Goal: Task Accomplishment & Management: Use online tool/utility

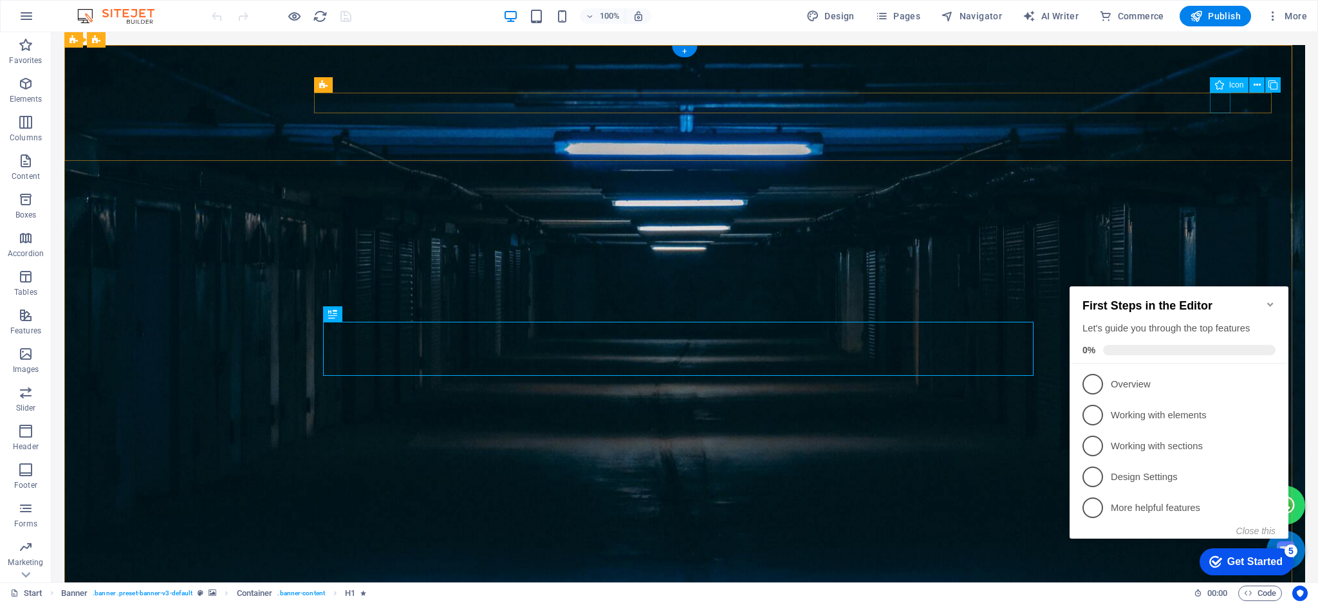
select select "xMidYMid"
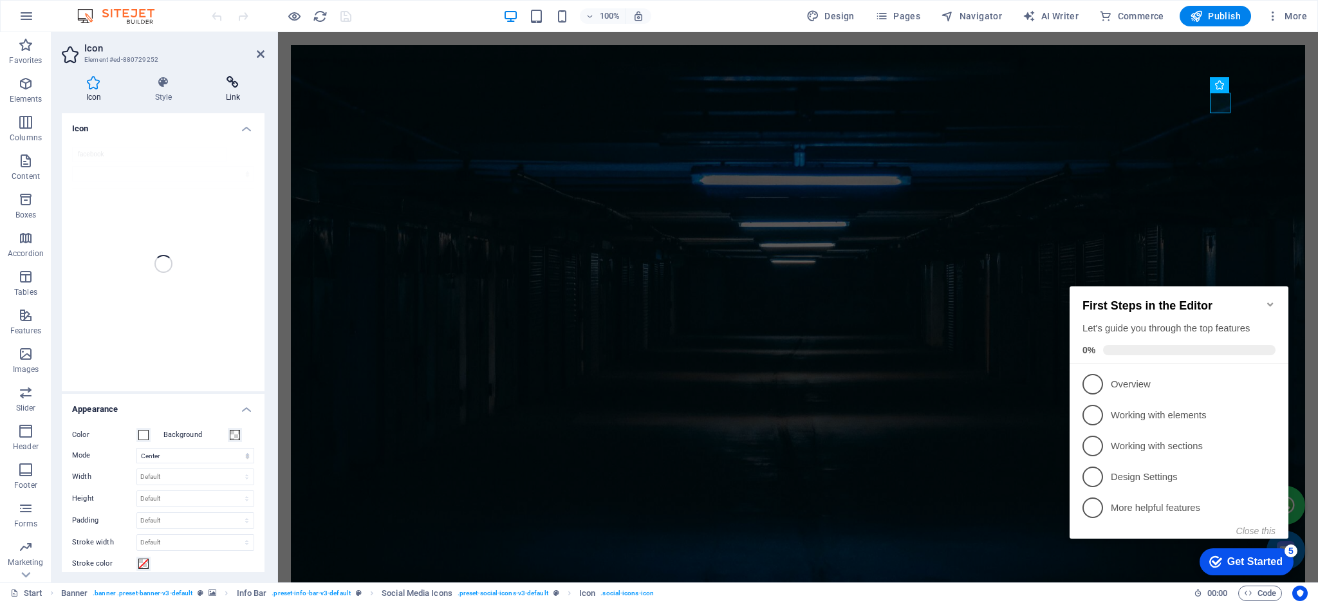
click at [235, 93] on h4 "Link" at bounding box center [232, 89] width 63 height 27
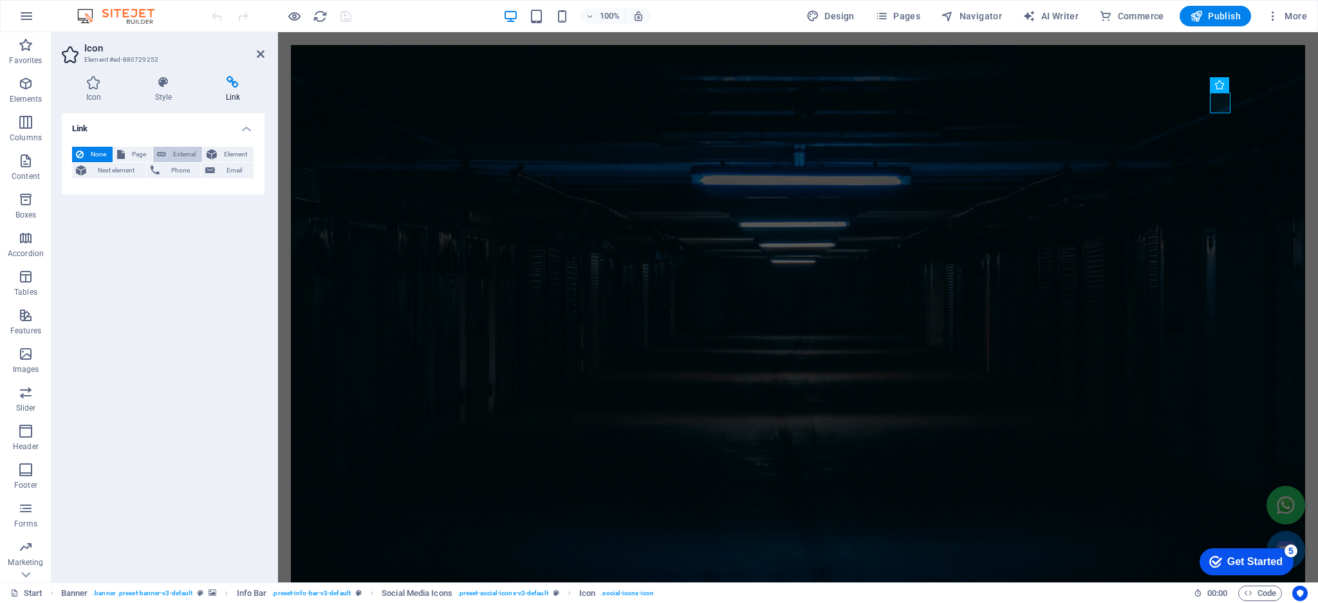
click at [181, 152] on span "External" at bounding box center [184, 154] width 28 height 15
select select "blank"
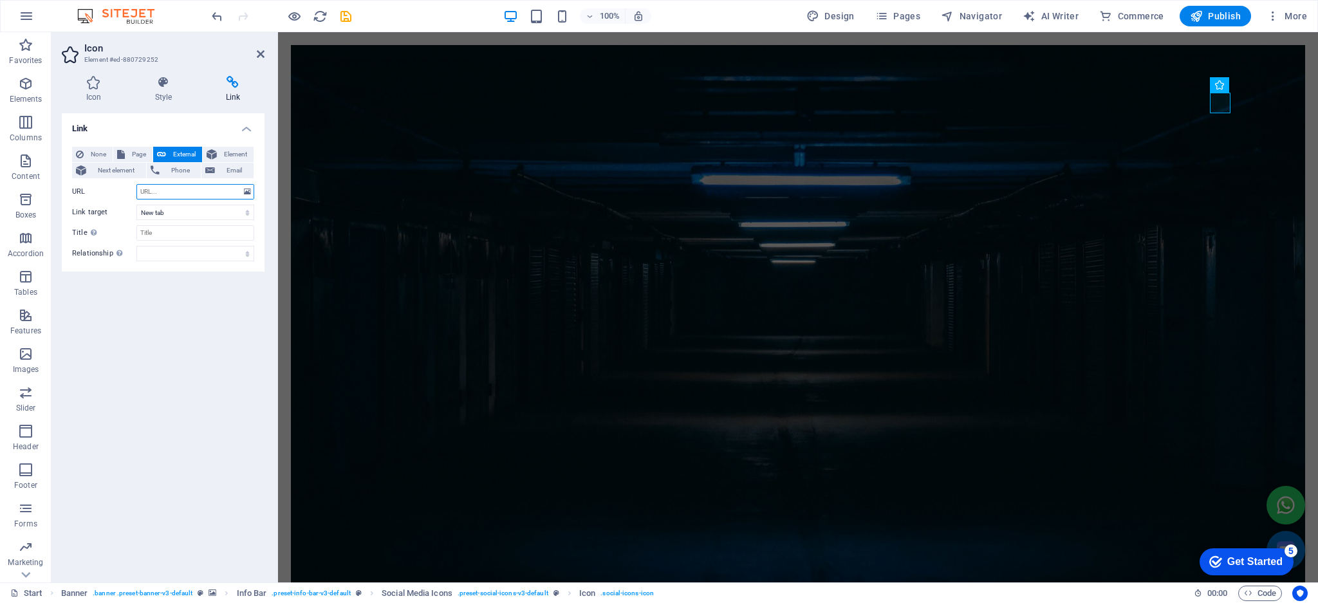
click at [180, 186] on input "URL" at bounding box center [195, 191] width 118 height 15
paste input "[URL][DOMAIN_NAME]"
type input "[URL][DOMAIN_NAME]"
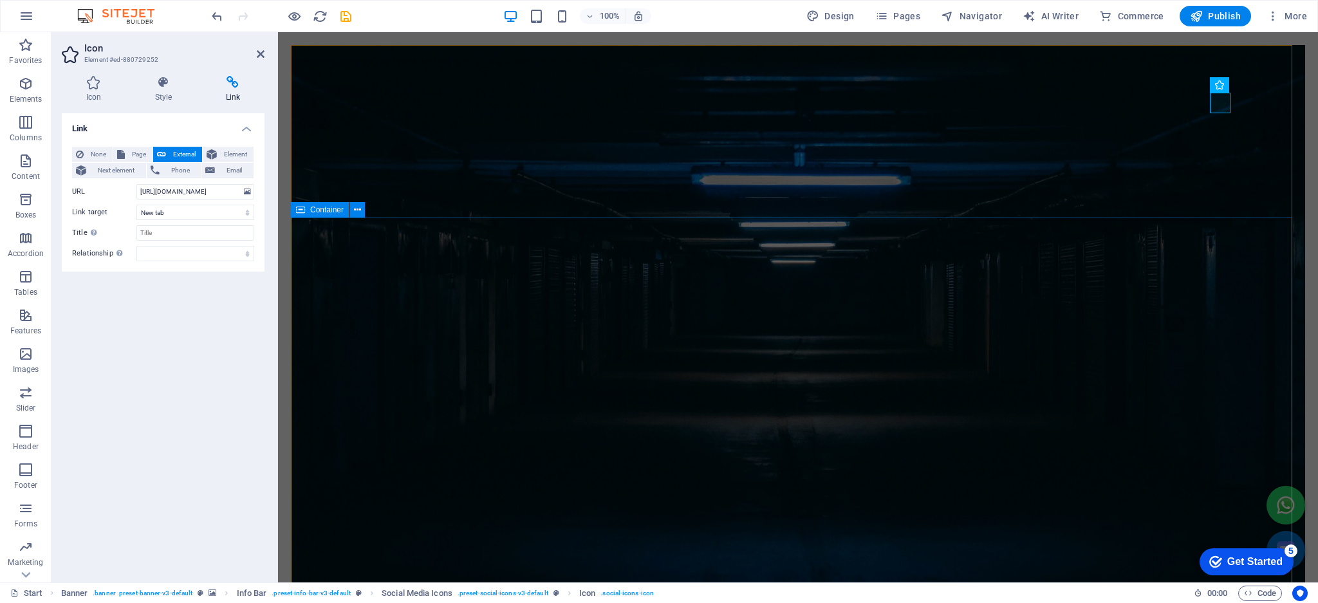
scroll to position [0, 0]
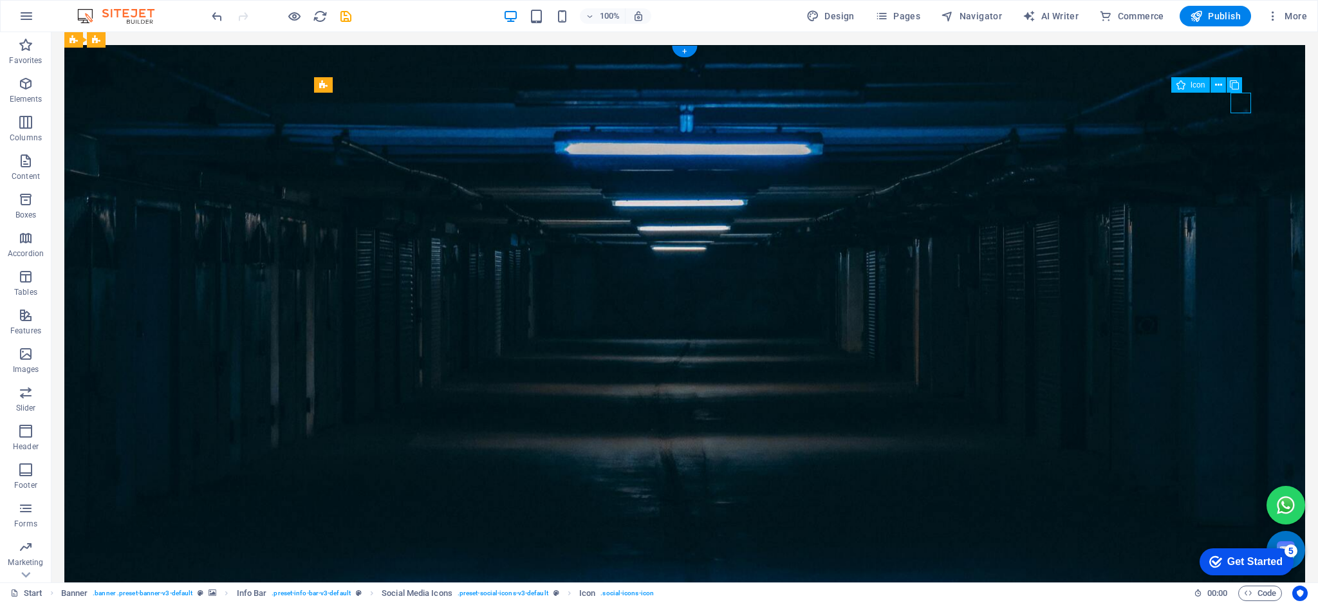
select select "xMidYMid"
select select "px"
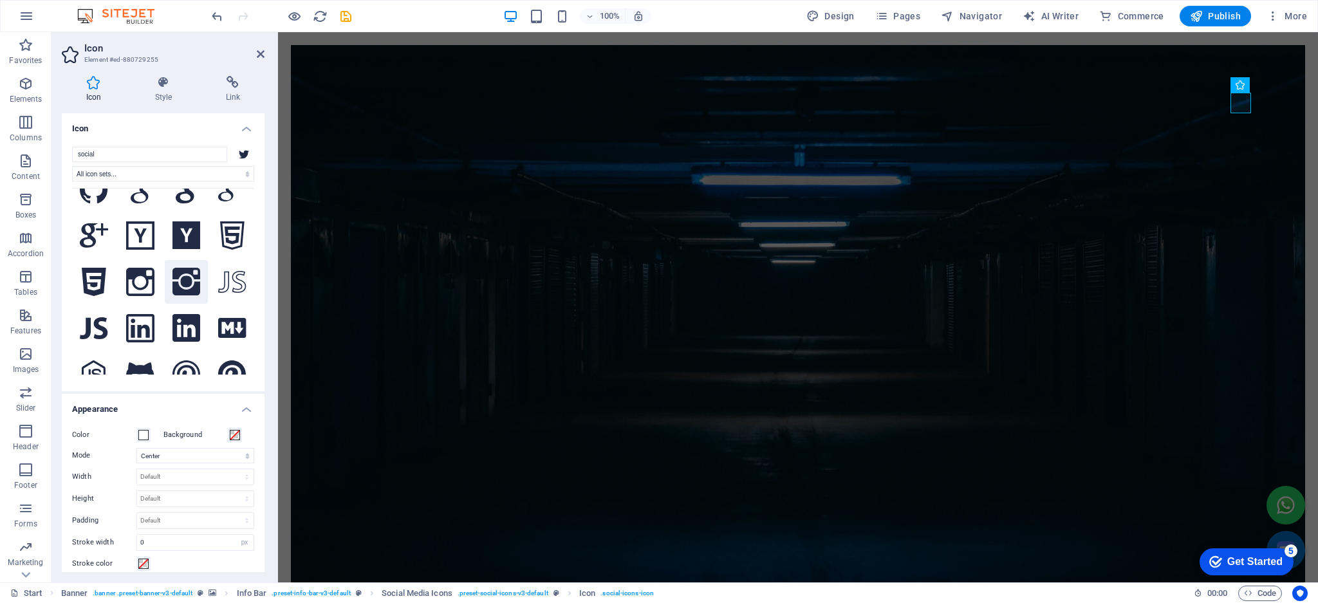
scroll to position [1715, 0]
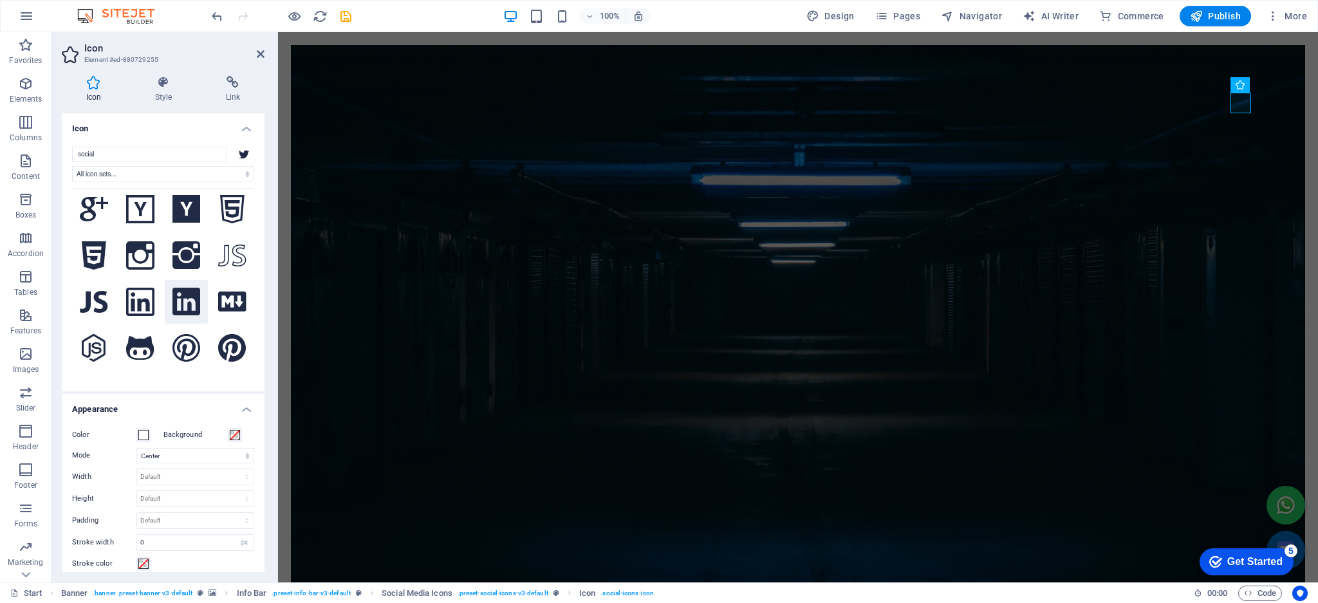
click at [198, 280] on button at bounding box center [187, 302] width 44 height 44
click at [249, 85] on icon at bounding box center [232, 82] width 63 height 13
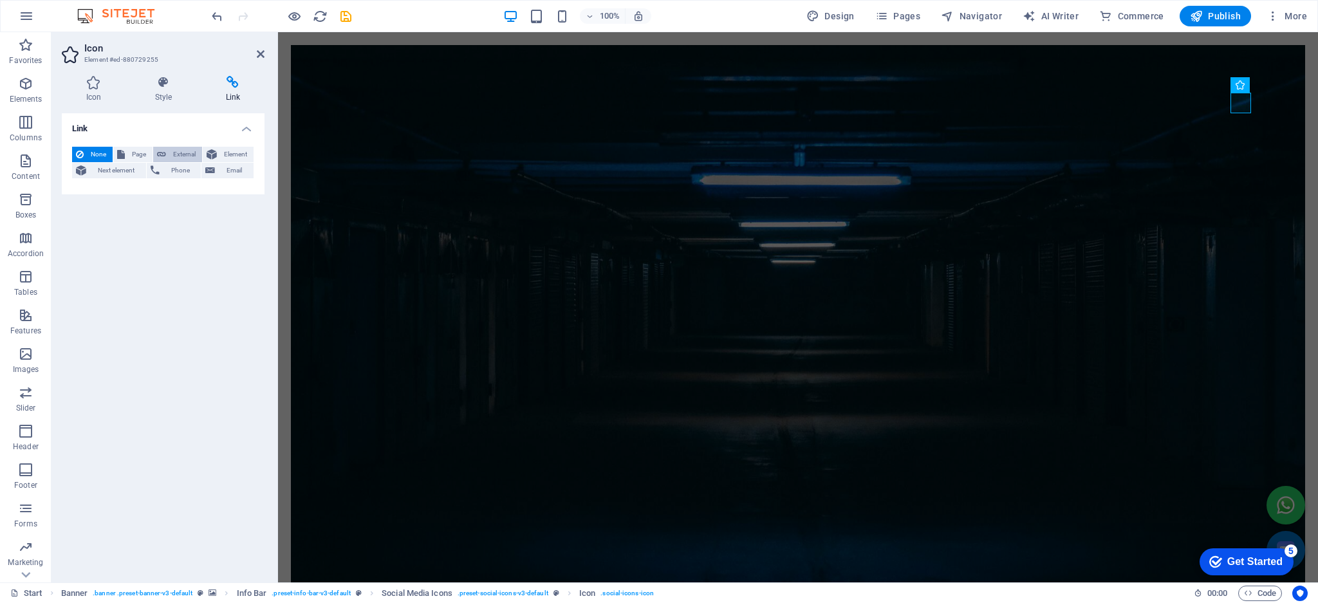
click at [158, 152] on icon at bounding box center [161, 154] width 9 height 15
select select "blank"
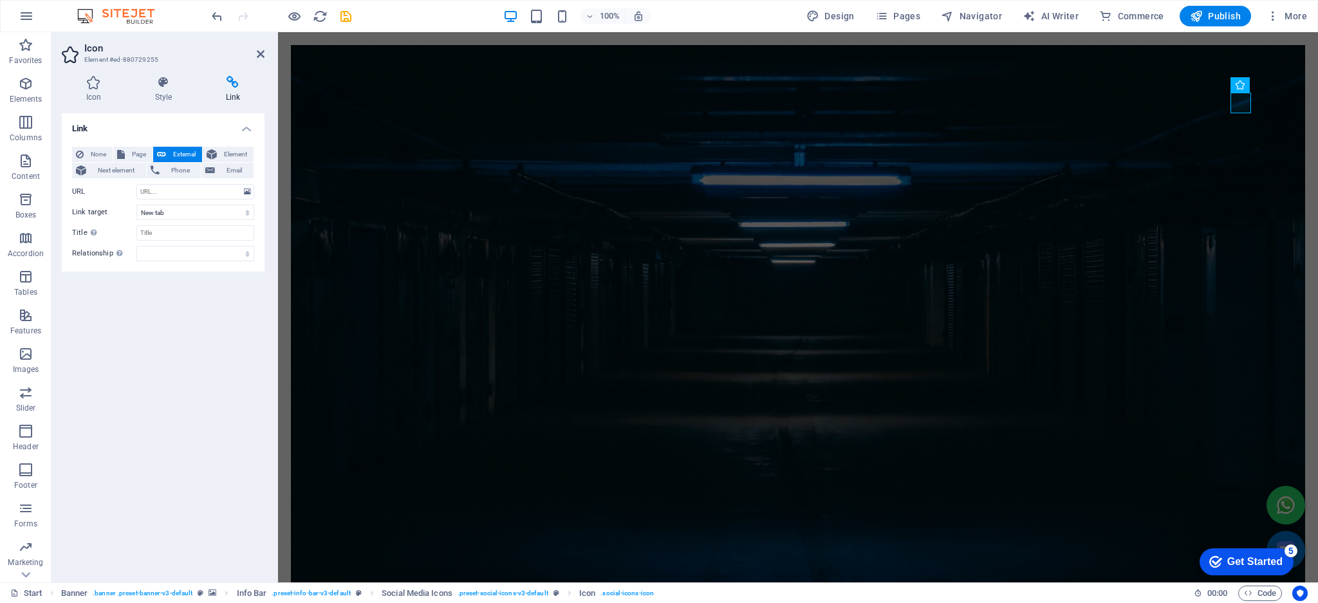
click at [136, 382] on div "Link None Page External Element Next element Phone Email Page Start Element URL…" at bounding box center [163, 342] width 203 height 459
click at [189, 192] on input "URL" at bounding box center [195, 191] width 118 height 15
paste input "[URL][DOMAIN_NAME]"
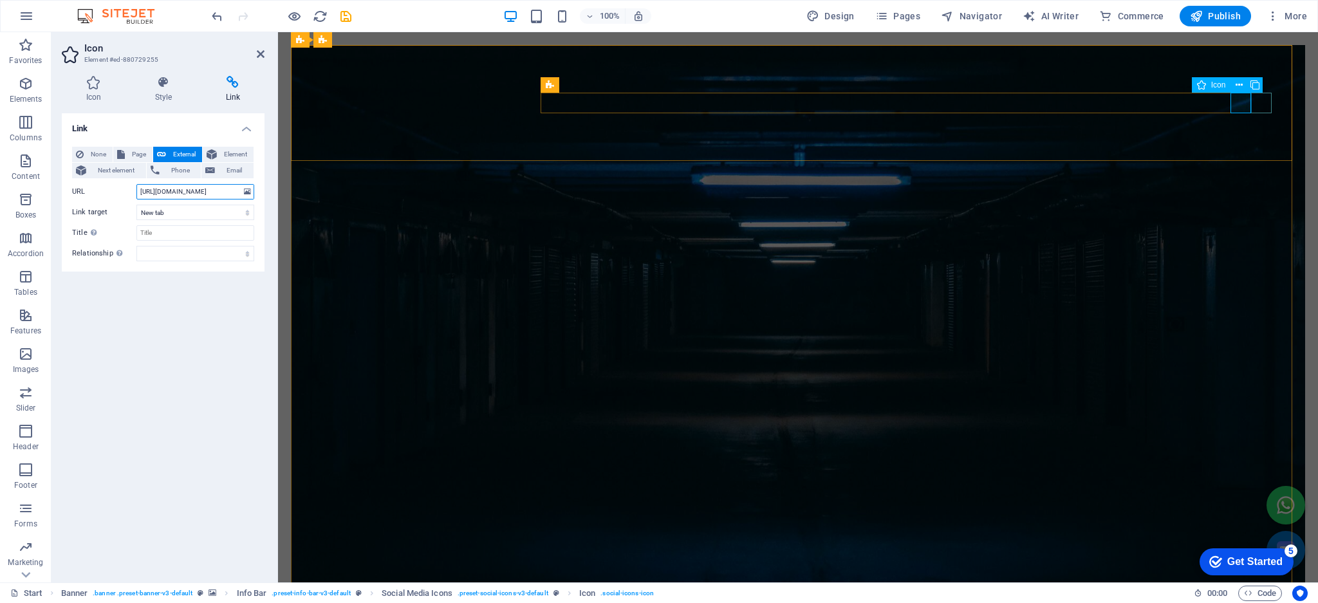
type input "[URL][DOMAIN_NAME]"
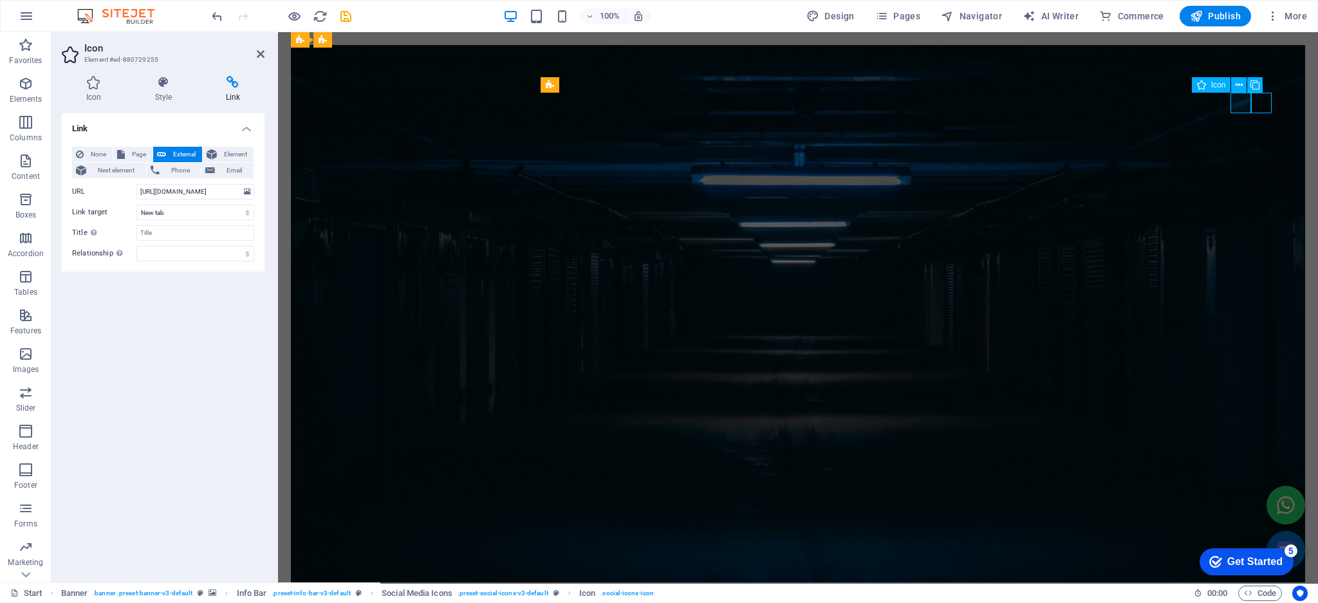
scroll to position [0, 0]
select select "xMidYMid"
select select "px"
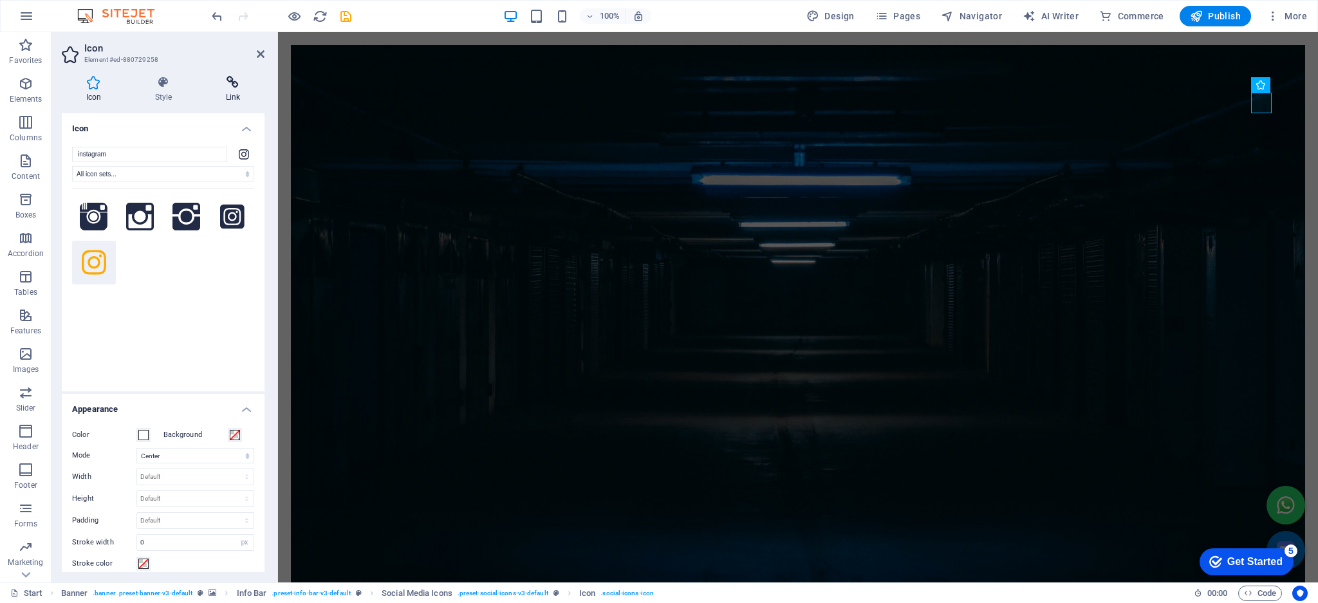
click at [237, 90] on h4 "Link" at bounding box center [232, 89] width 63 height 27
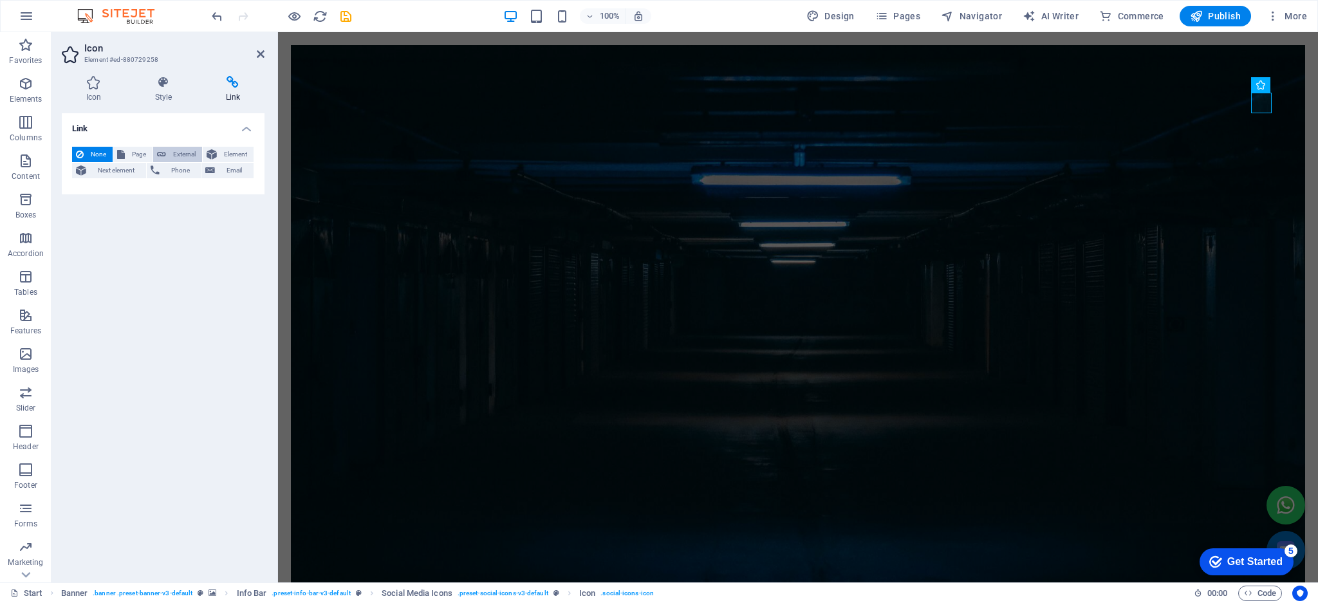
click at [180, 155] on span "External" at bounding box center [184, 154] width 28 height 15
select select "blank"
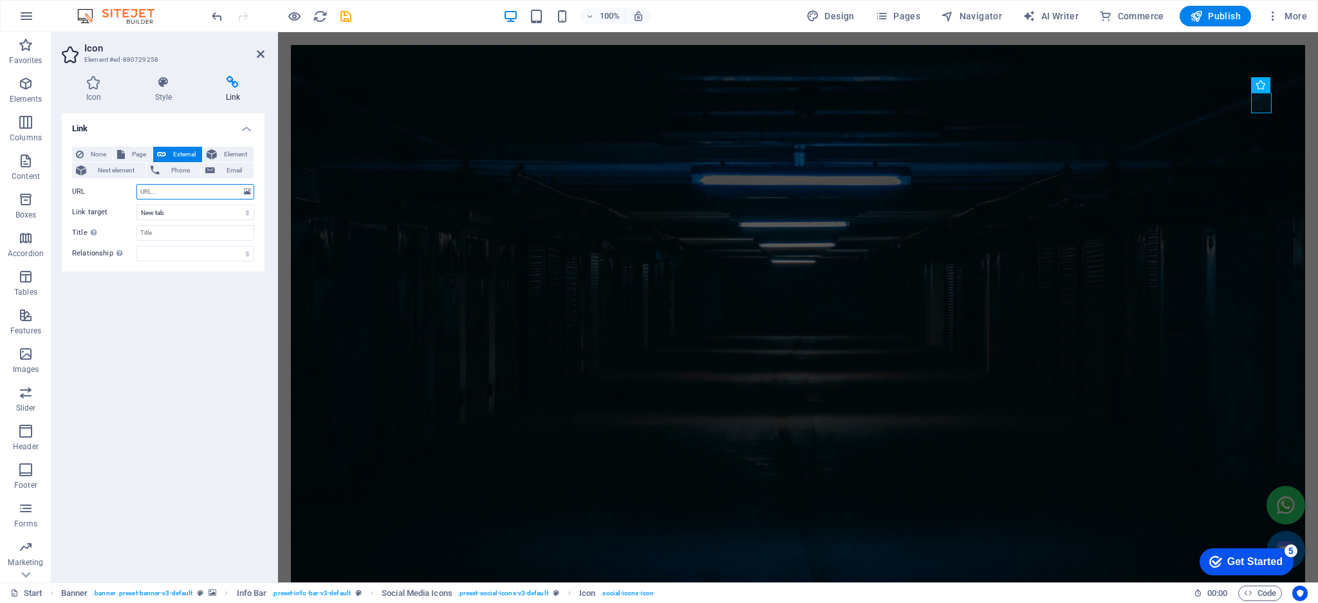
click at [186, 187] on input "URL" at bounding box center [195, 191] width 118 height 15
paste input "[URL][DOMAIN_NAME]"
type input "[URL][DOMAIN_NAME]"
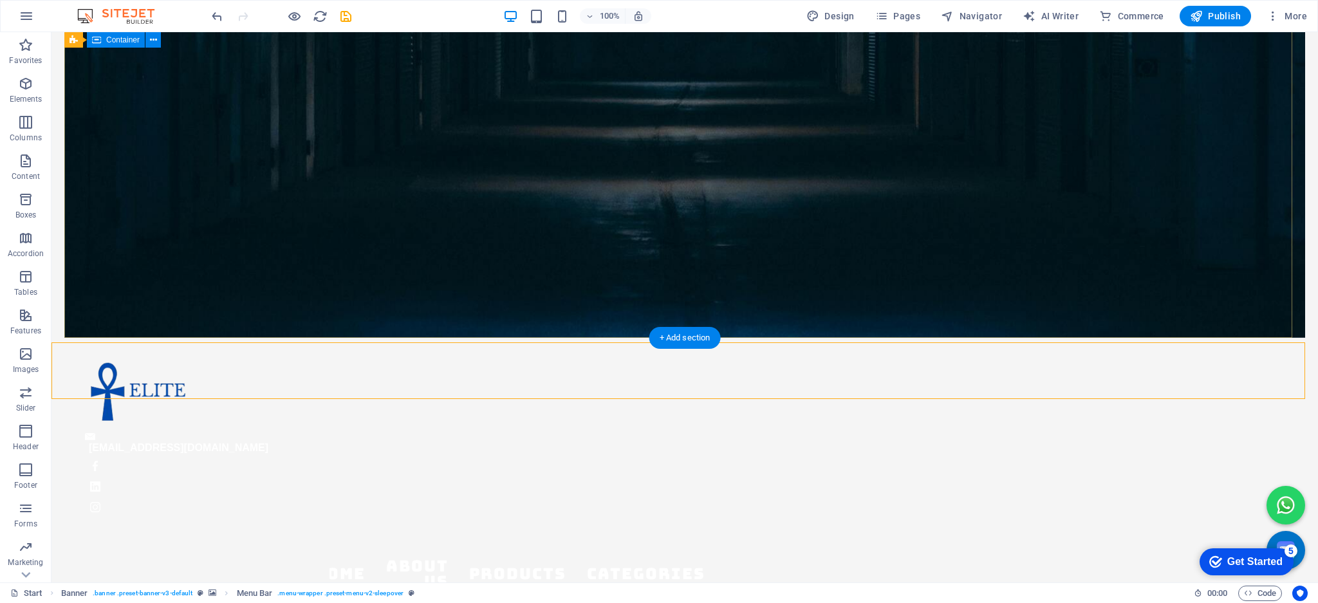
scroll to position [0, 0]
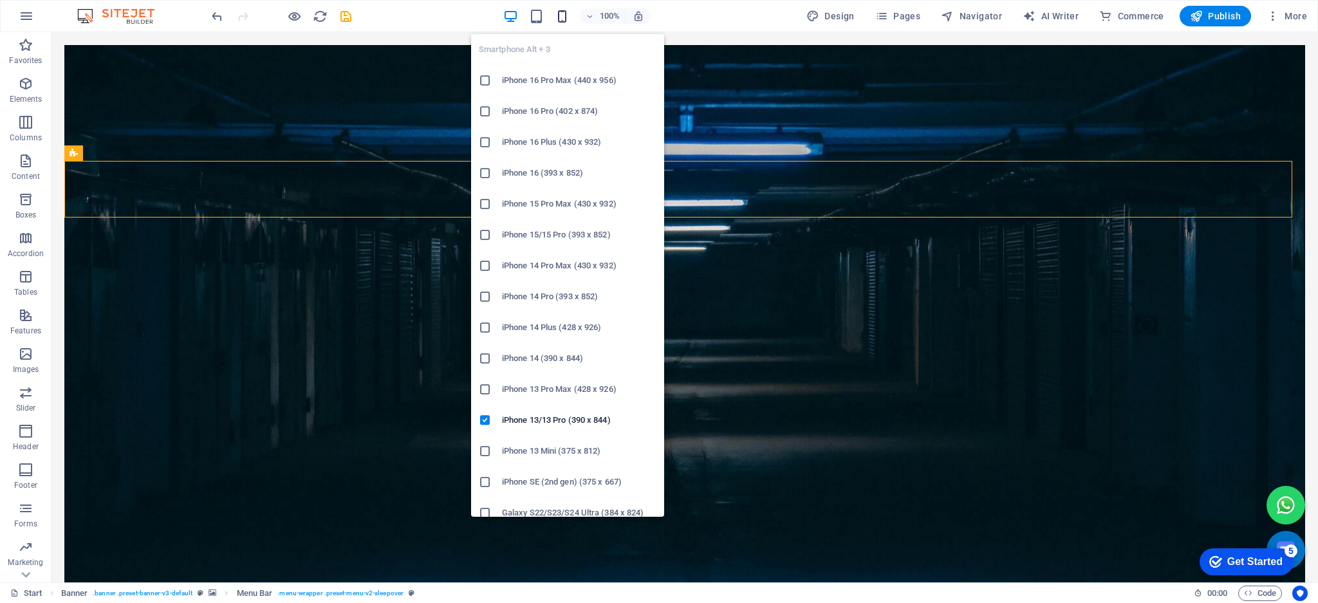
click at [557, 17] on icon "button" at bounding box center [562, 16] width 15 height 15
click at [534, 86] on h6 "iPhone 16 Pro Max (440 x 956)" at bounding box center [579, 80] width 154 height 15
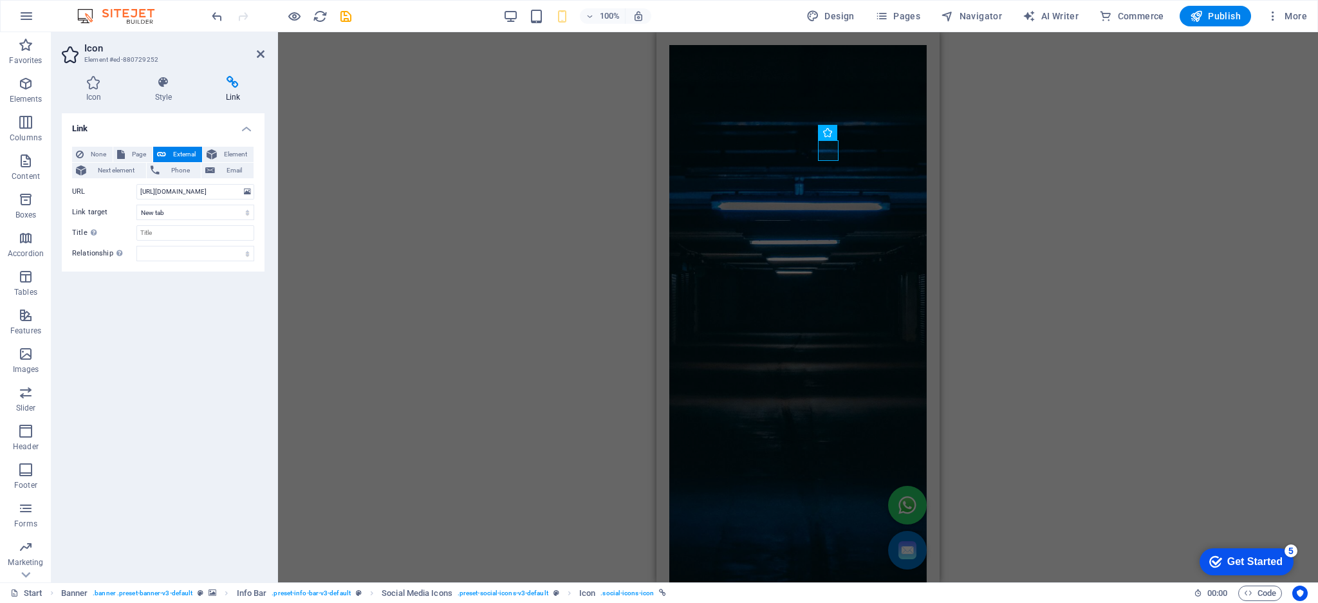
click at [264, 51] on icon at bounding box center [261, 54] width 8 height 10
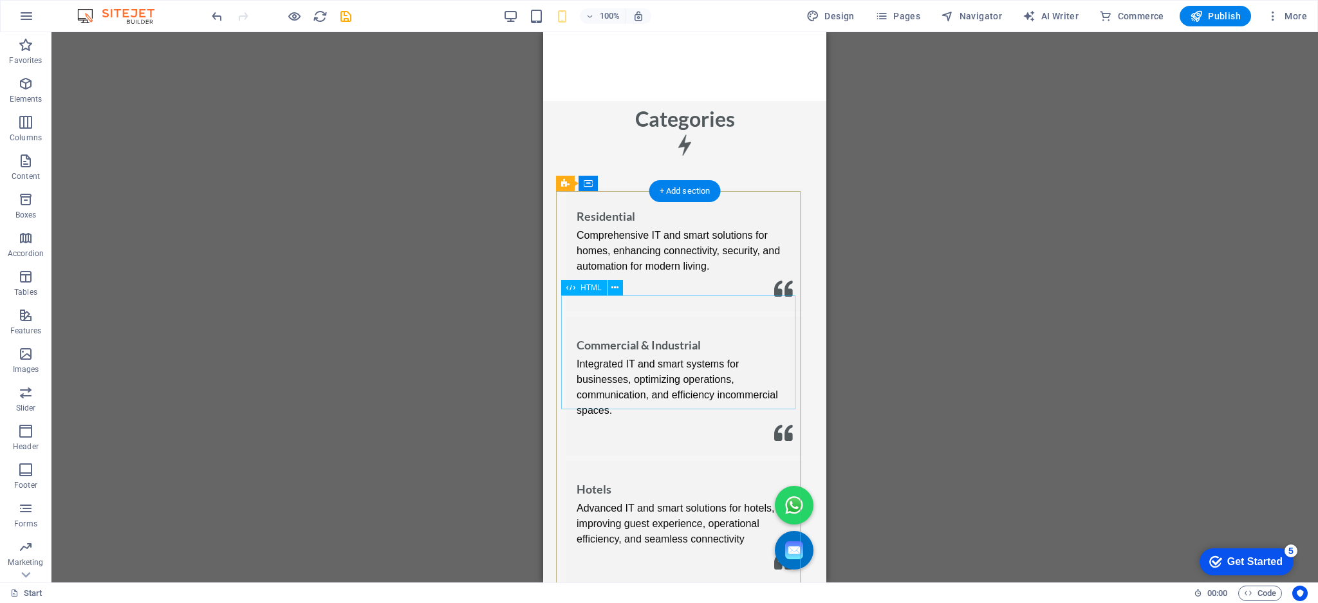
scroll to position [6574, 0]
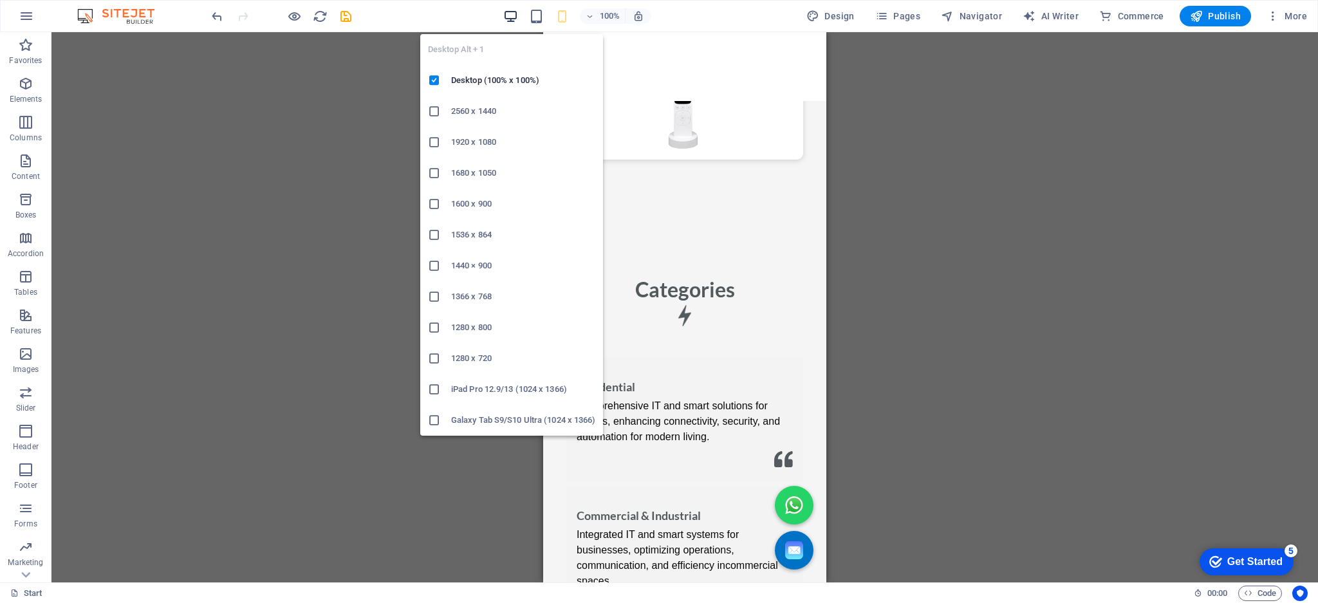
click at [517, 11] on icon "button" at bounding box center [510, 16] width 15 height 15
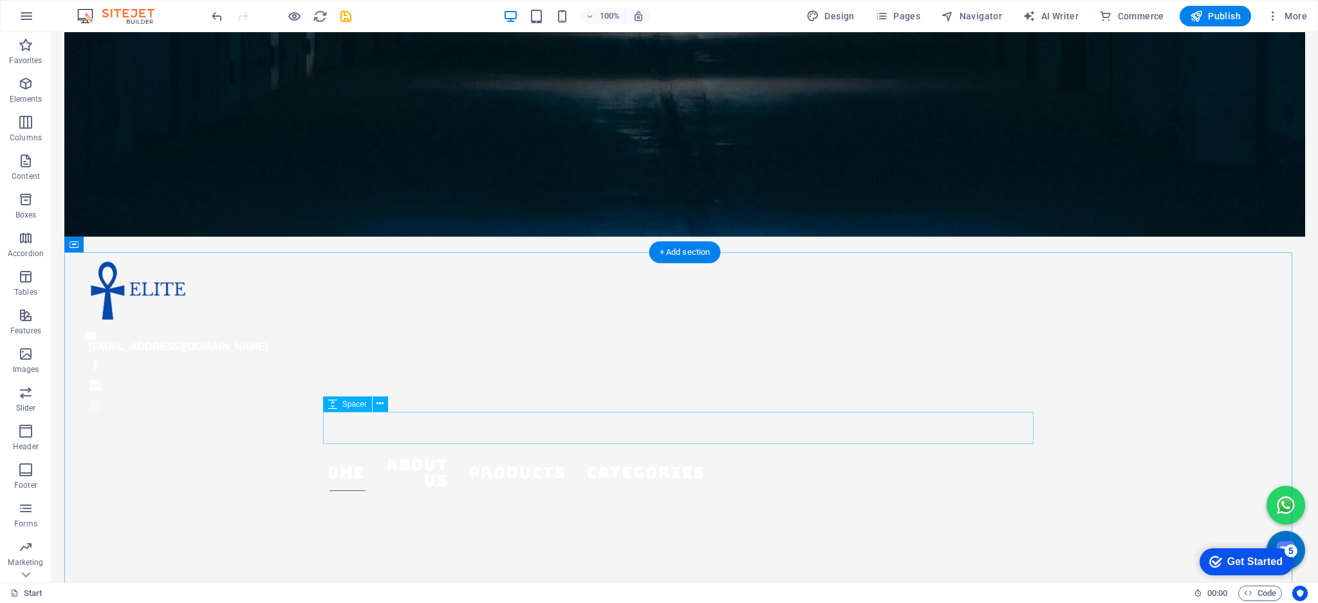
scroll to position [0, 0]
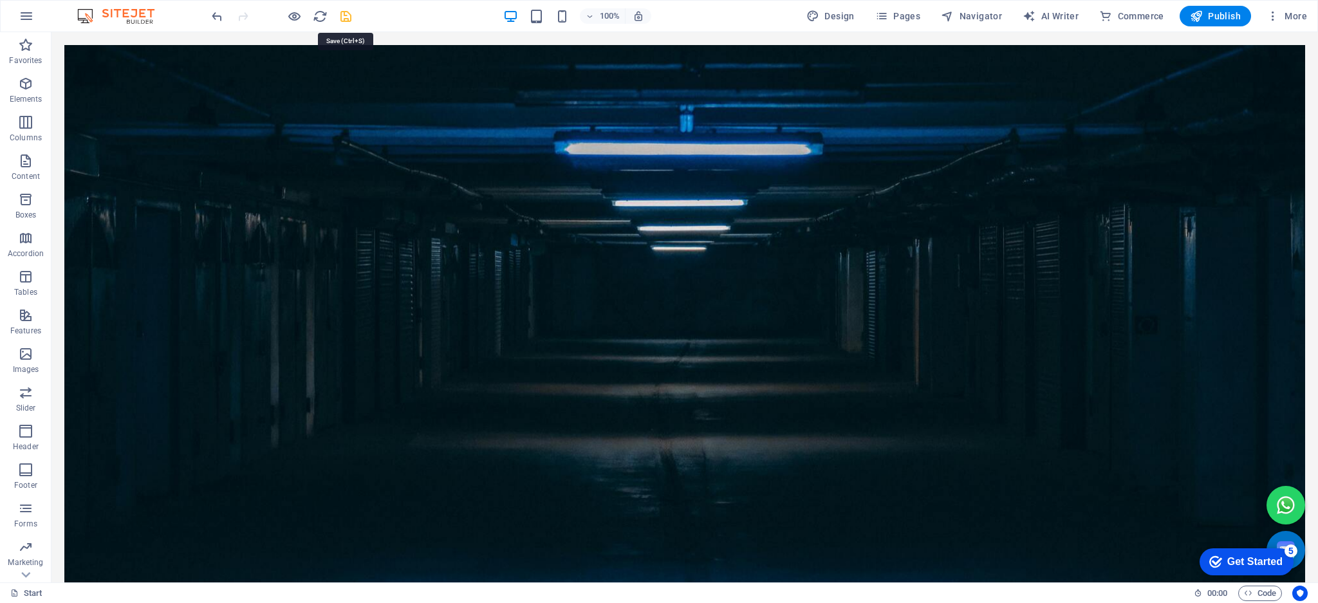
click at [338, 15] on icon "save" at bounding box center [345, 16] width 15 height 15
click at [1215, 17] on span "Publish" at bounding box center [1215, 16] width 51 height 13
